Goal: Information Seeking & Learning: Understand process/instructions

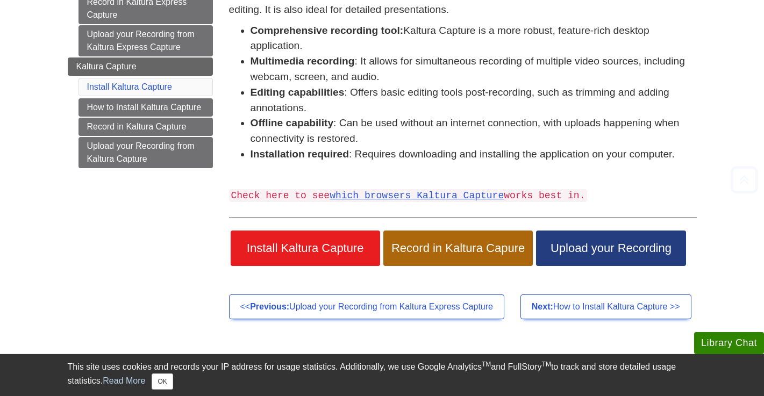
scroll to position [201, 0]
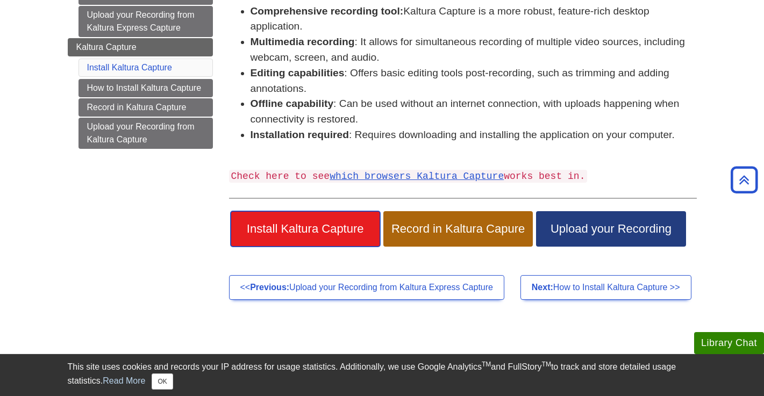
click at [299, 223] on span "Install Kaltura Capture" at bounding box center [305, 229] width 133 height 14
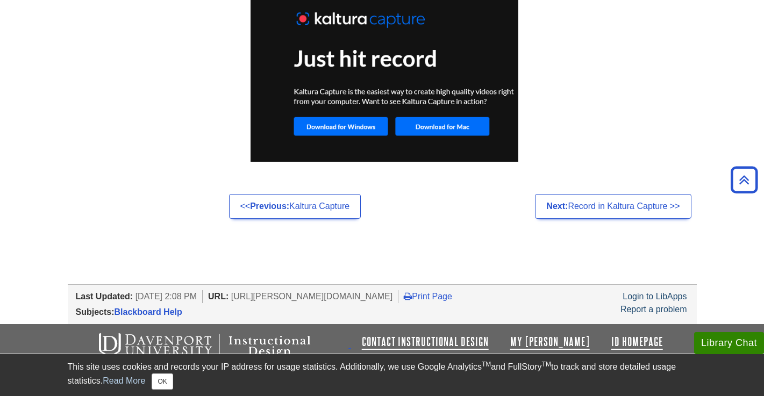
scroll to position [889, 0]
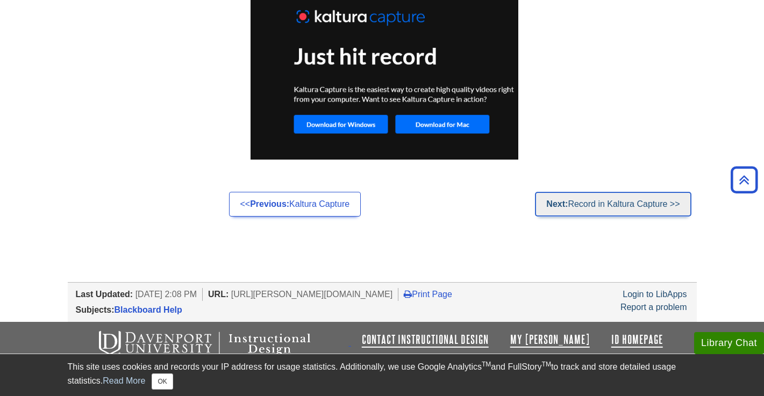
click at [616, 203] on link "Next: Record in Kaltura Capture >>" at bounding box center [613, 204] width 156 height 25
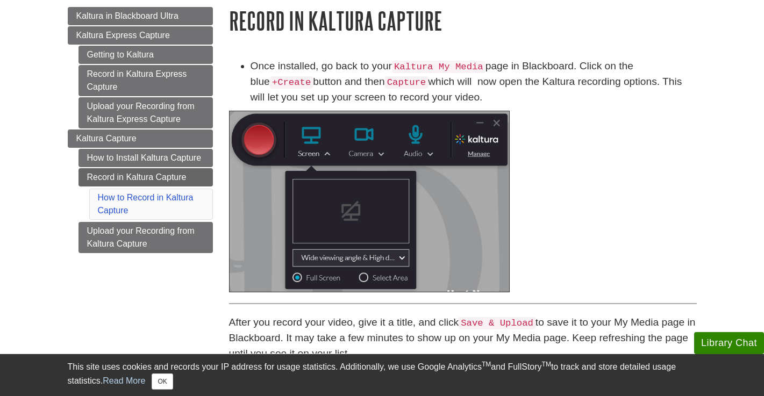
scroll to position [111, 0]
